Goal: Task Accomplishment & Management: Manage account settings

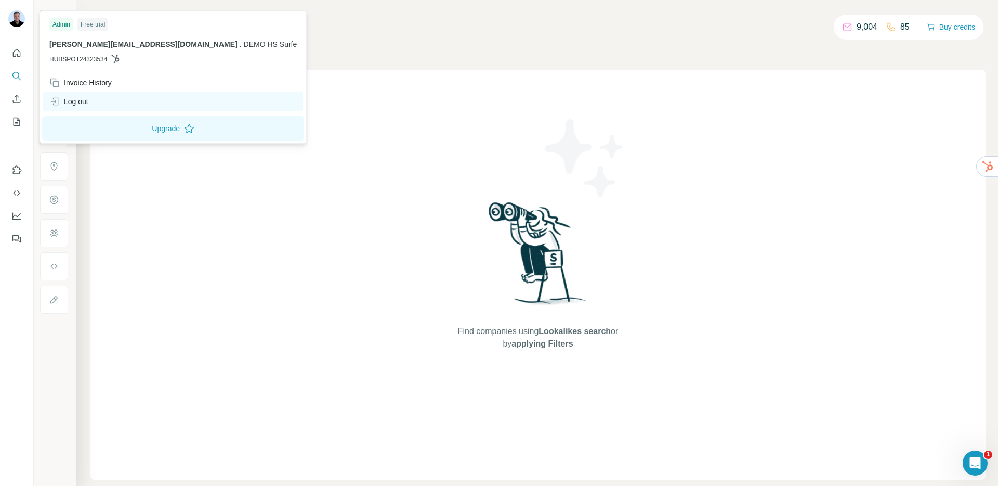
click at [94, 97] on div "Log out" at bounding box center [173, 101] width 260 height 19
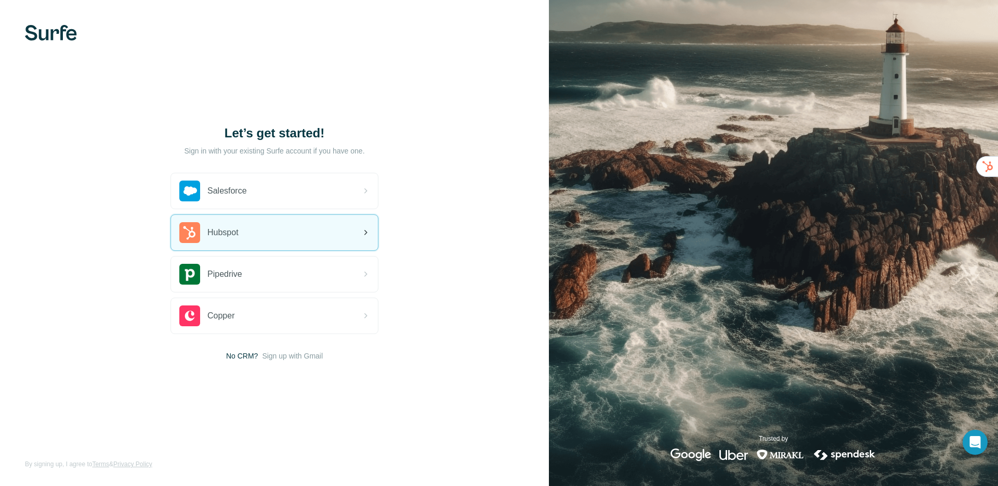
click at [246, 230] on div "Hubspot" at bounding box center [274, 232] width 207 height 35
